Goal: Information Seeking & Learning: Learn about a topic

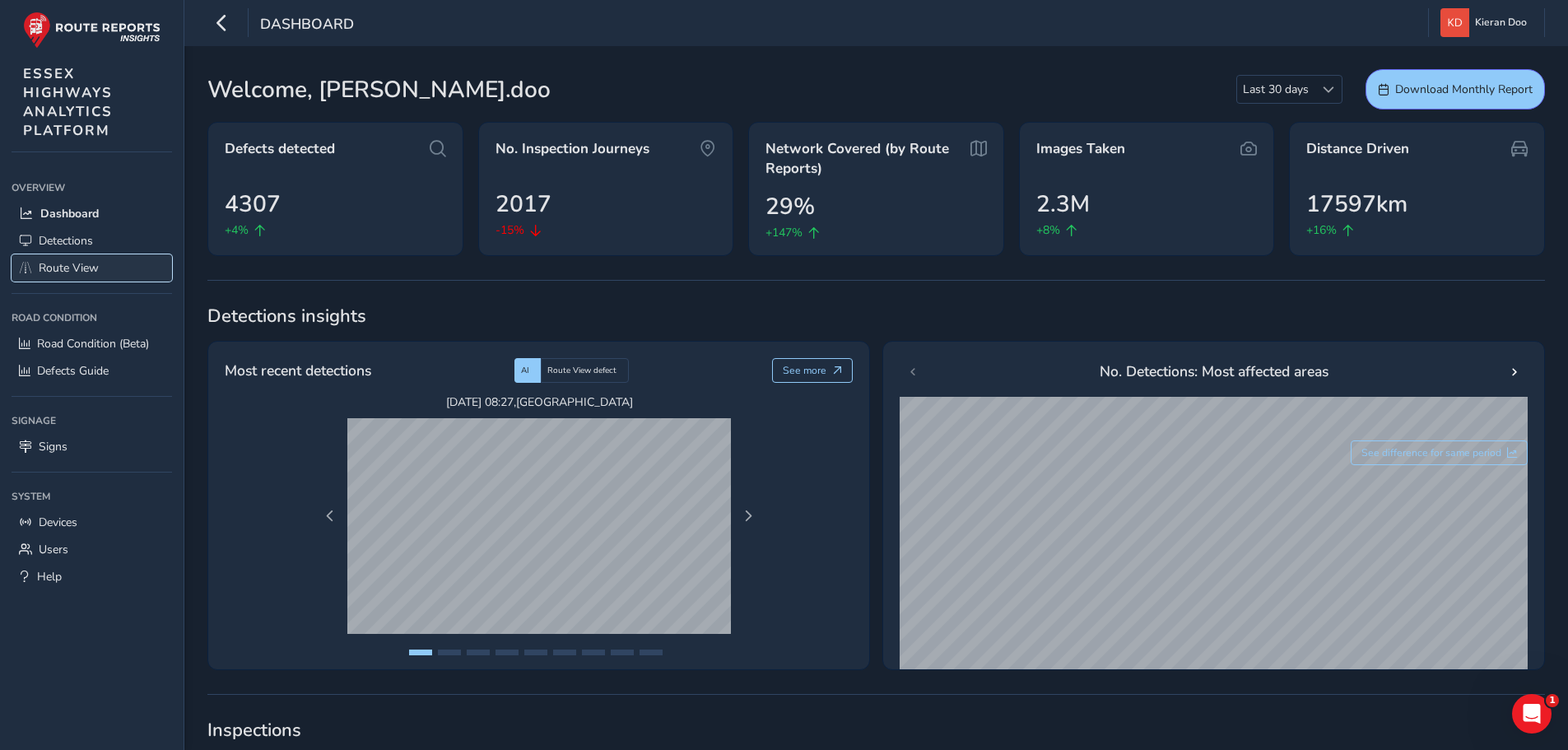
click at [72, 274] on span "Route View" at bounding box center [69, 268] width 60 height 16
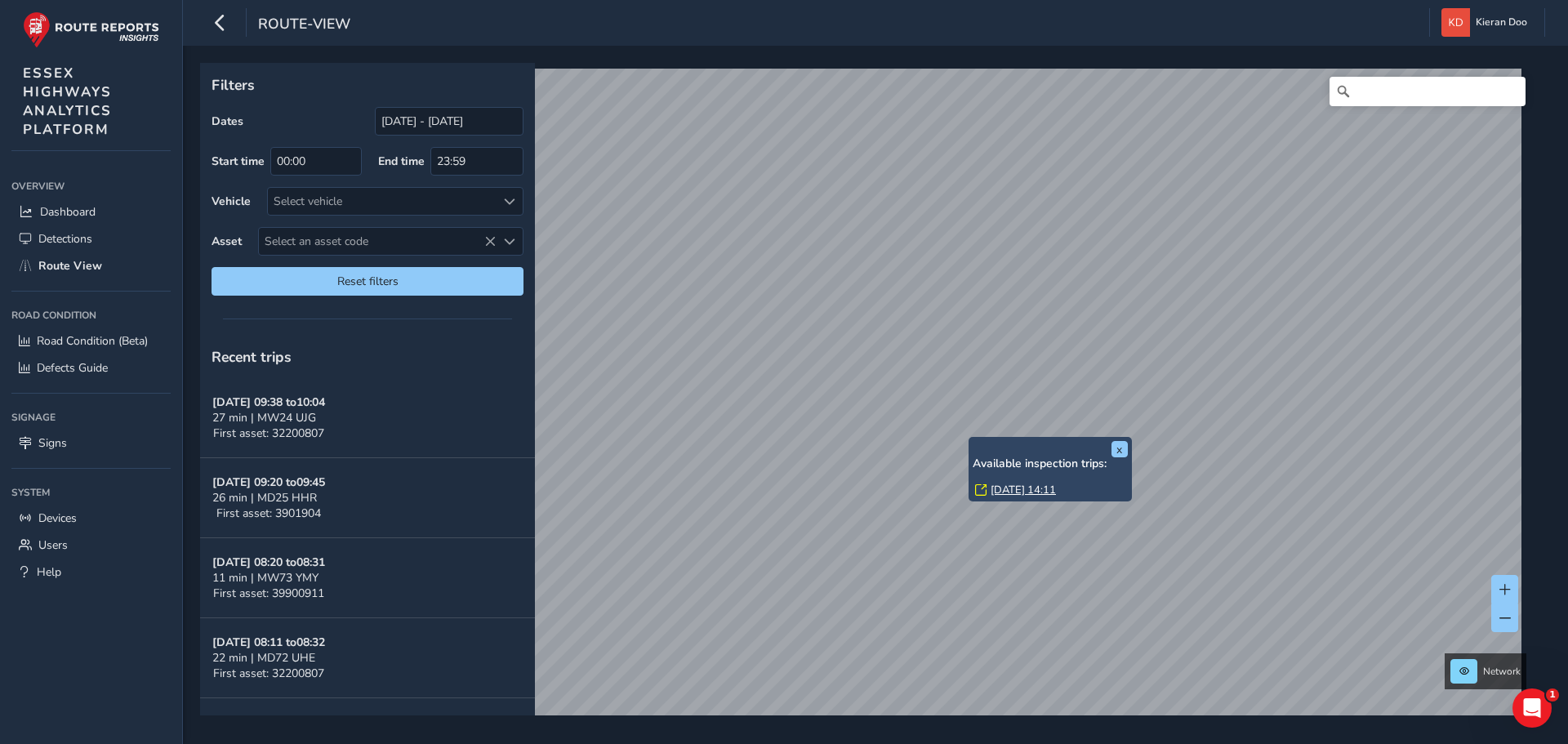
click at [1003, 489] on link "[DATE] 14:11" at bounding box center [1023, 489] width 65 height 15
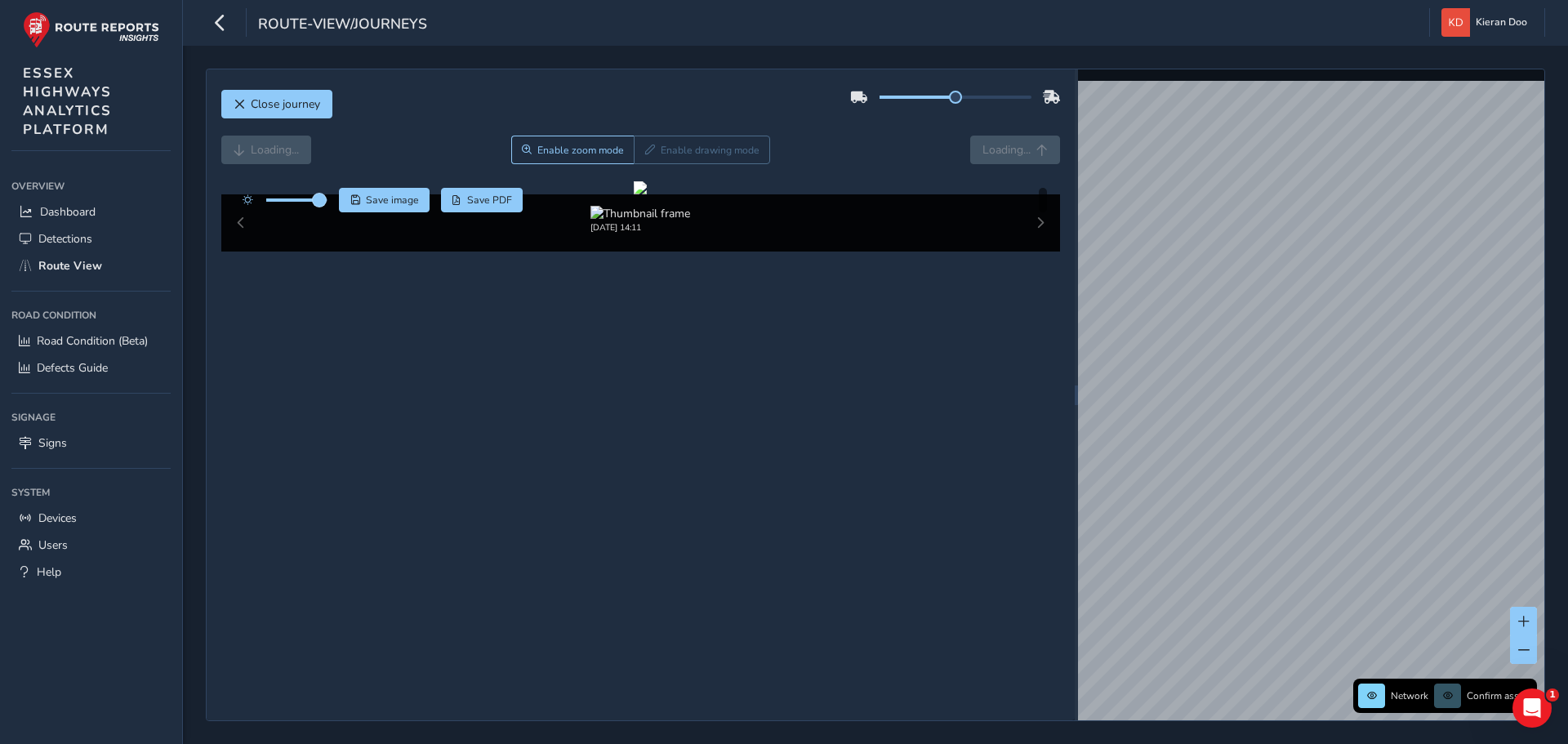
drag, startPoint x: 298, startPoint y: 197, endPoint x: 321, endPoint y: 199, distance: 23.1
click at [321, 199] on span at bounding box center [319, 199] width 13 height 13
click at [223, 21] on icon "button" at bounding box center [219, 22] width 17 height 29
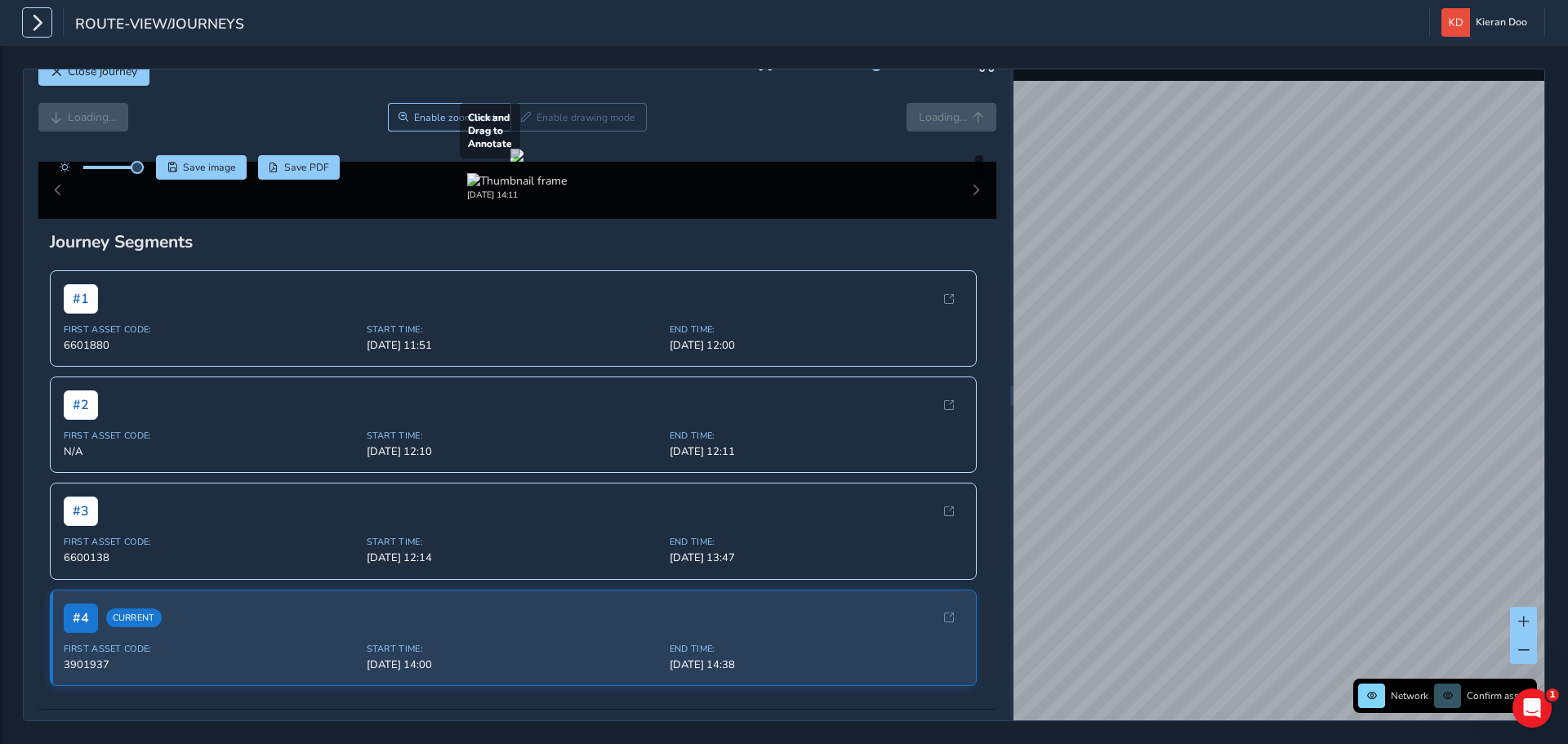
scroll to position [81, 0]
click at [524, 162] on div at bounding box center [516, 155] width 13 height 13
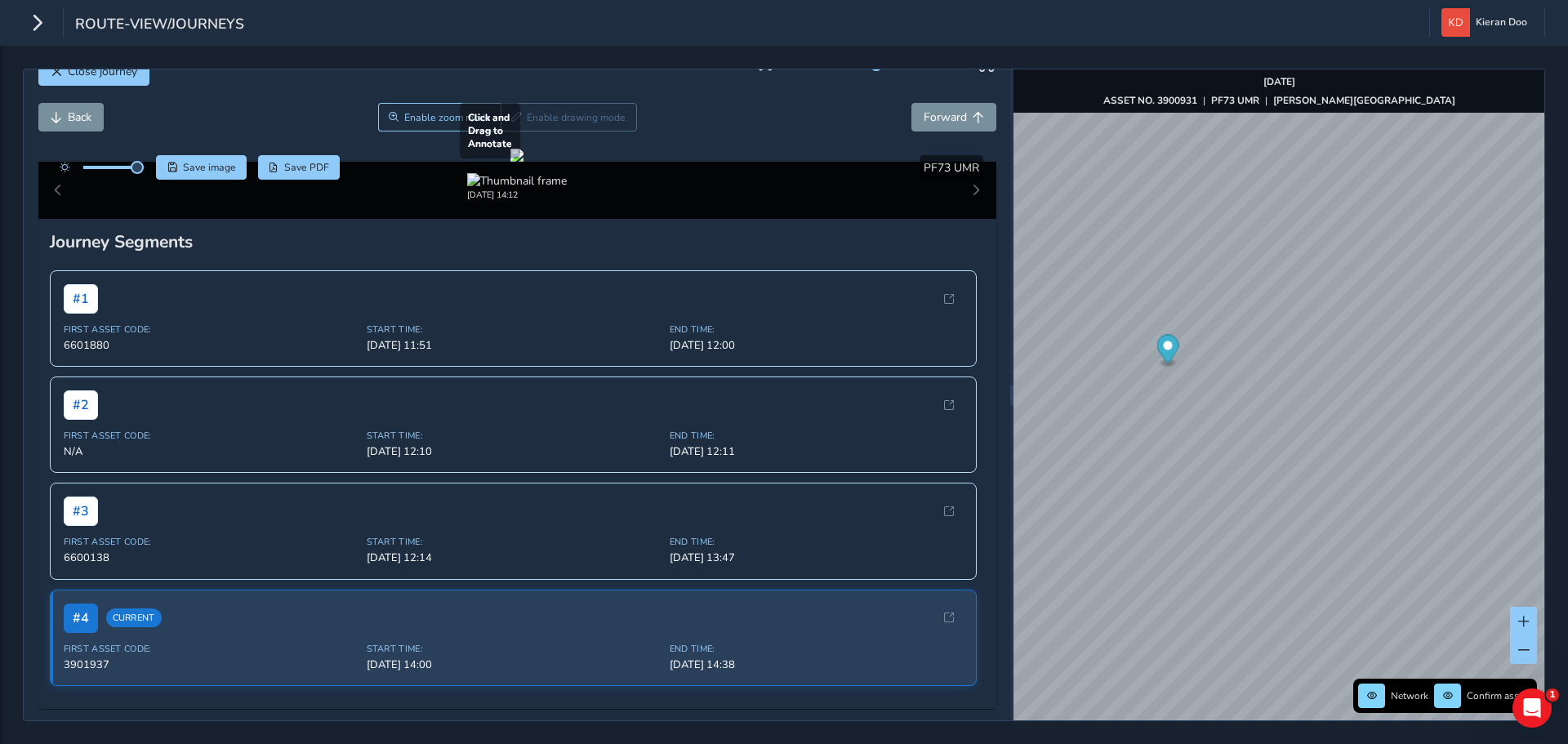
click at [524, 162] on div at bounding box center [516, 155] width 13 height 13
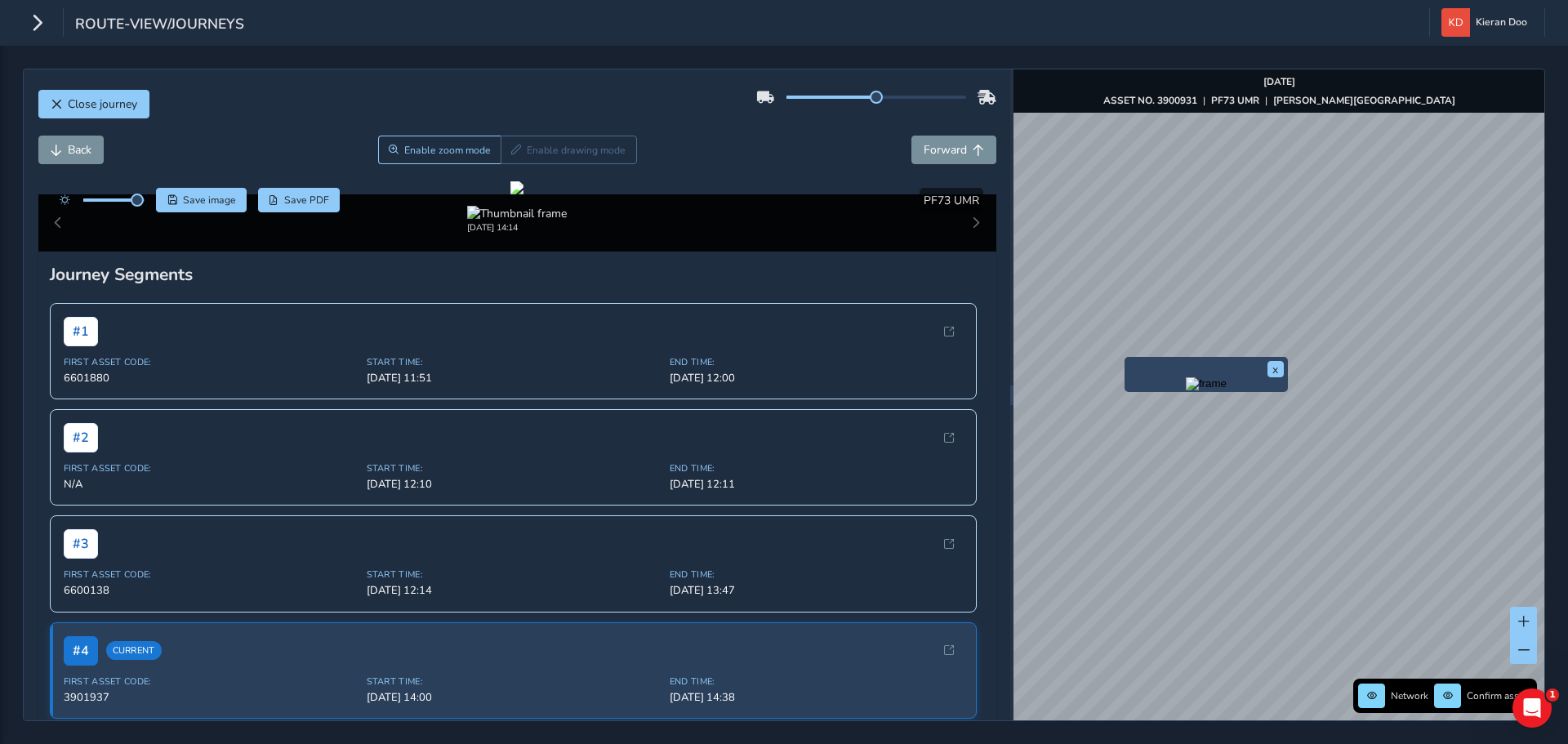
click at [1186, 390] on img "Preview frame" at bounding box center [1206, 383] width 41 height 13
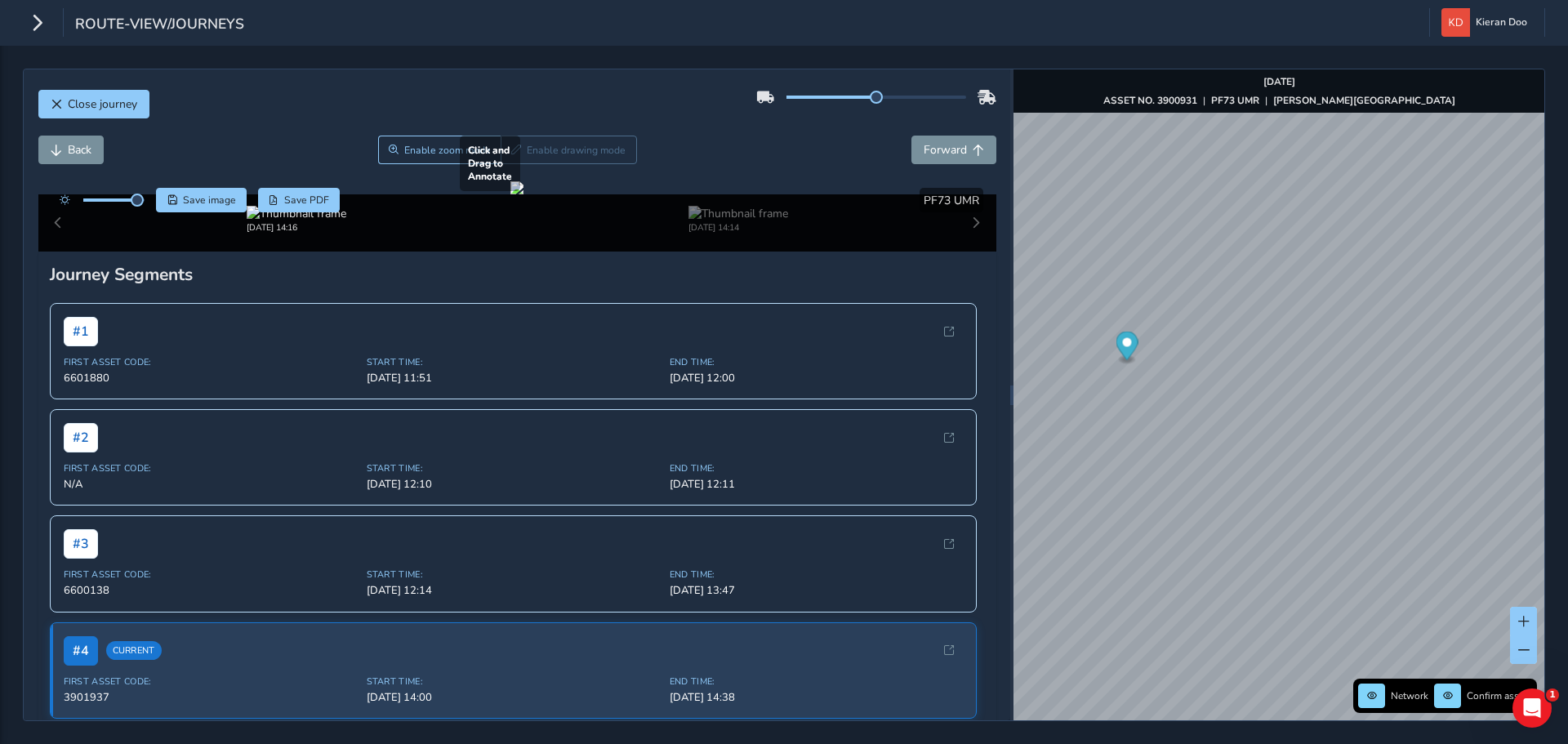
click at [524, 194] on div at bounding box center [516, 187] width 13 height 13
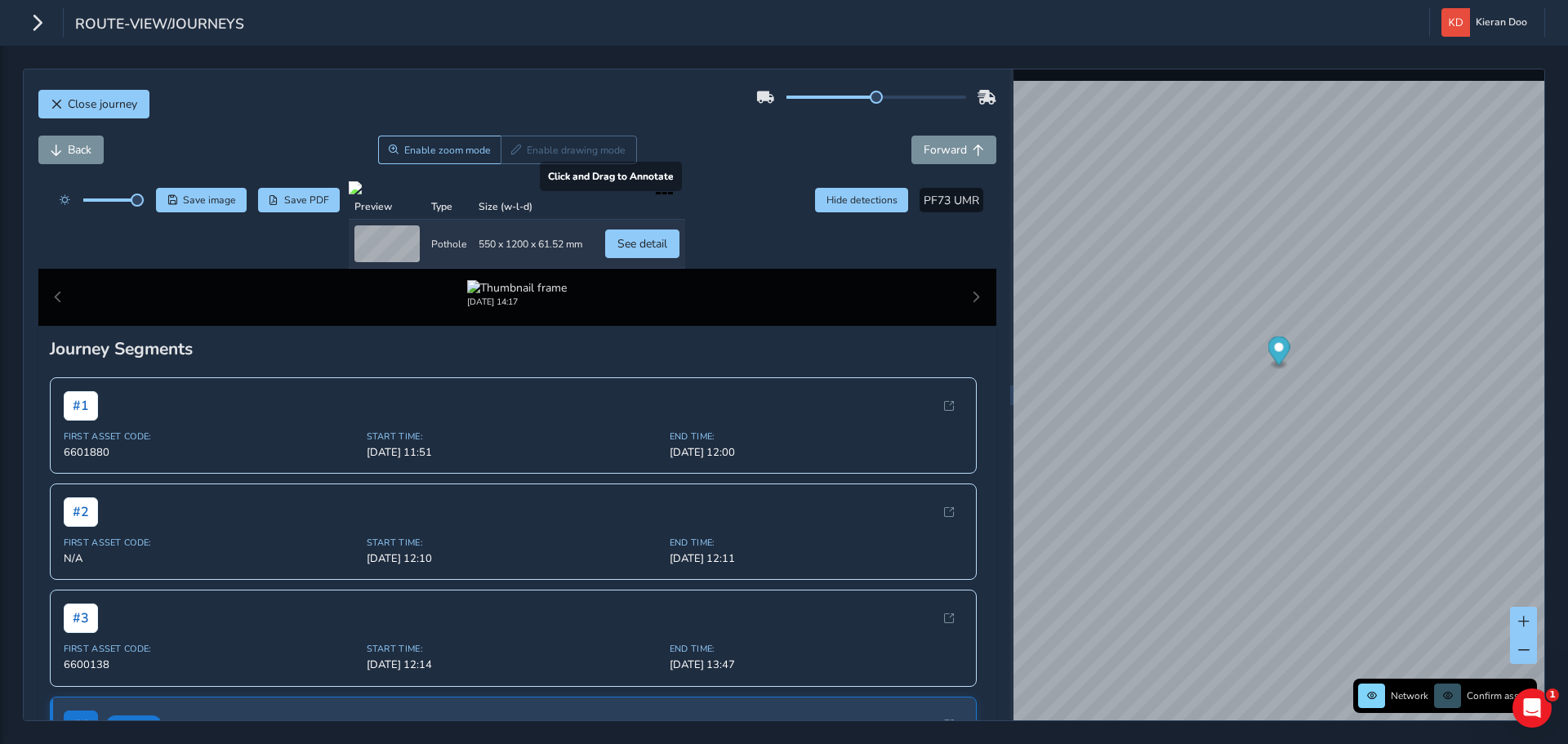
click at [592, 194] on div at bounding box center [516, 187] width 336 height 13
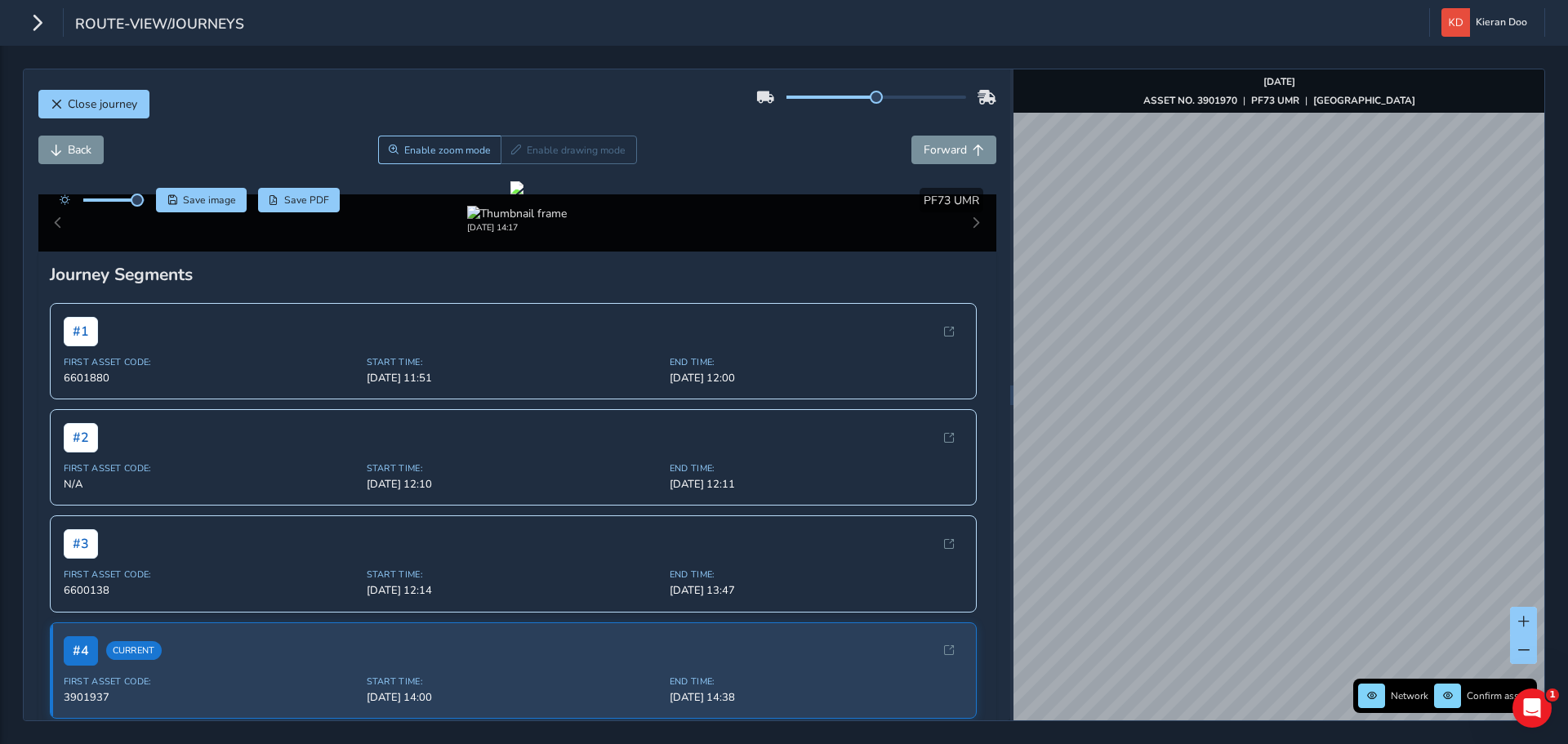
click at [1567, 390] on div "Close journey Back Enable zoom mode Enable drawing mode Forward Click and Drag …" at bounding box center [784, 395] width 1568 height 698
click at [524, 194] on div at bounding box center [516, 187] width 13 height 13
